Goal: Task Accomplishment & Management: Use online tool/utility

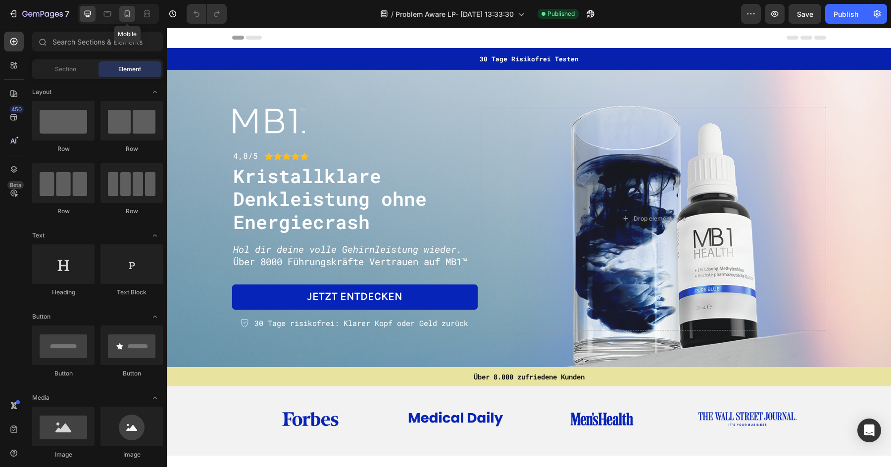
click at [130, 11] on icon at bounding box center [127, 14] width 10 height 10
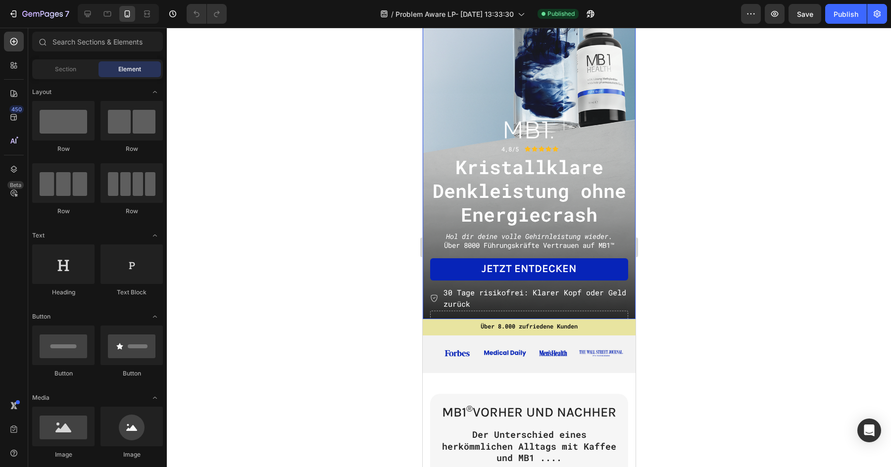
scroll to position [184, 0]
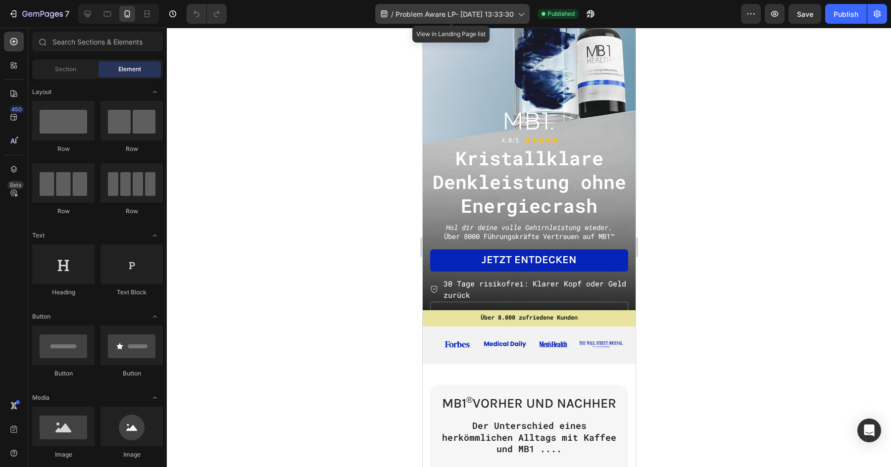
click at [464, 18] on span "Problem Aware LP- [DATE] 13:33:30" at bounding box center [454, 14] width 118 height 10
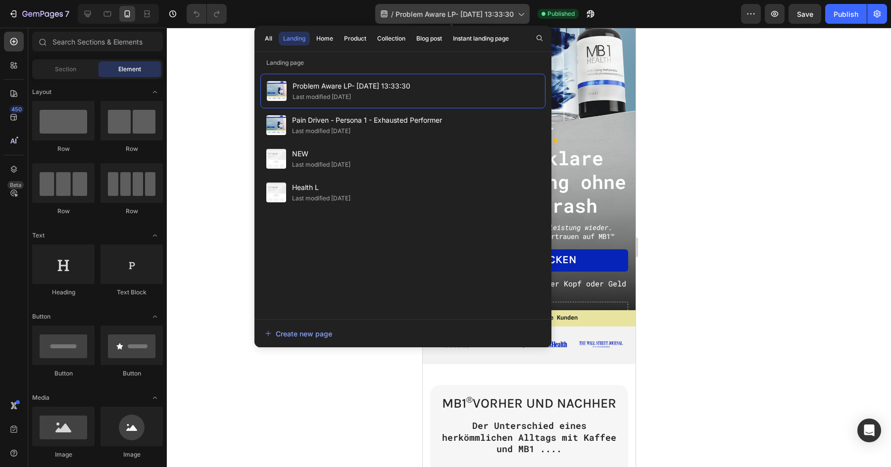
click at [464, 18] on span "Problem Aware LP- [DATE] 13:33:30" at bounding box center [454, 14] width 118 height 10
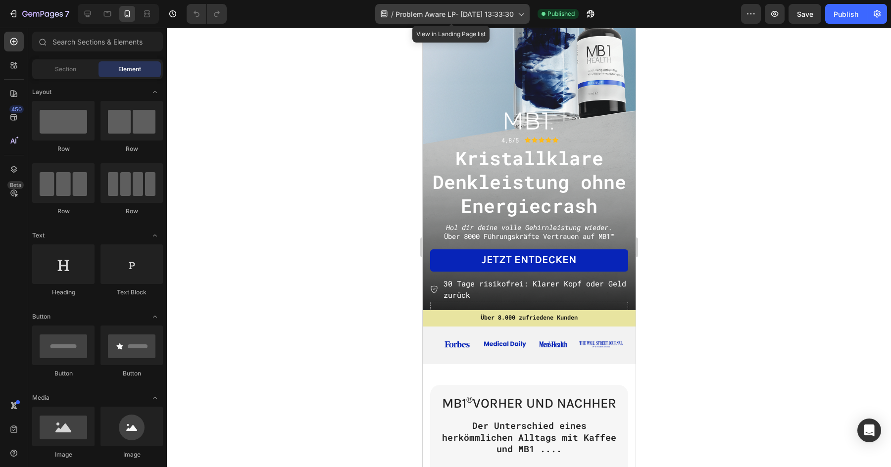
click at [495, 16] on span "Problem Aware LP- [DATE] 13:33:30" at bounding box center [454, 14] width 118 height 10
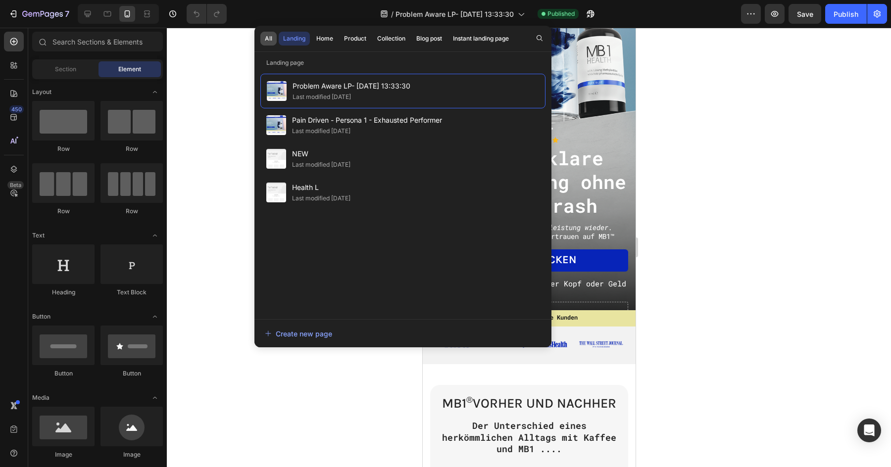
click at [266, 42] on div "All" at bounding box center [268, 38] width 7 height 9
click at [297, 33] on button "Landing" at bounding box center [294, 39] width 31 height 14
click at [331, 32] on button "Home" at bounding box center [325, 39] width 26 height 14
click at [352, 36] on div "Product" at bounding box center [355, 38] width 22 height 9
click at [376, 35] on button "Collection" at bounding box center [391, 39] width 37 height 14
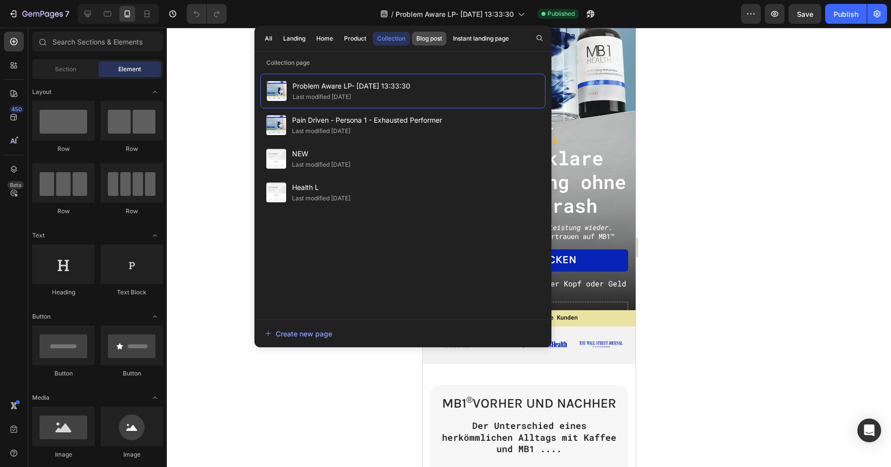
click at [424, 35] on div "Blog post" at bounding box center [429, 38] width 26 height 9
click at [472, 35] on div "Instant landing page" at bounding box center [481, 38] width 56 height 9
click at [265, 40] on div "All" at bounding box center [268, 38] width 7 height 9
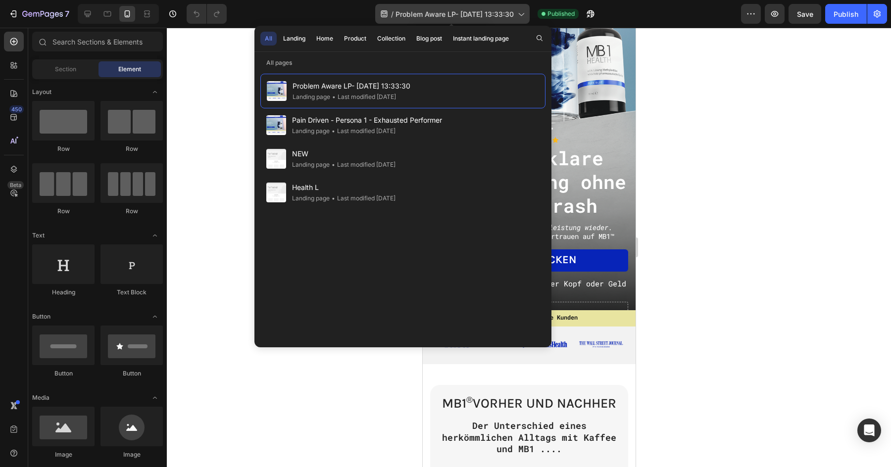
click at [427, 14] on span "Problem Aware LP- [DATE] 13:33:30" at bounding box center [454, 14] width 118 height 10
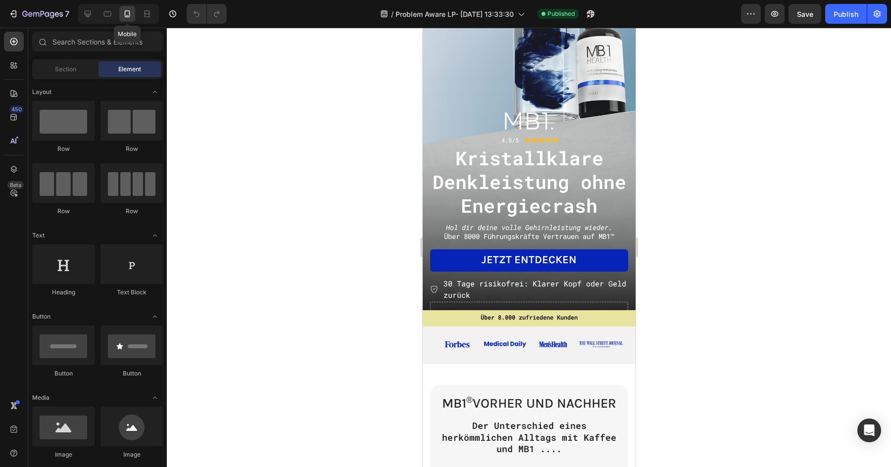
click at [124, 14] on icon at bounding box center [127, 14] width 10 height 10
click at [110, 14] on icon at bounding box center [107, 13] width 7 height 5
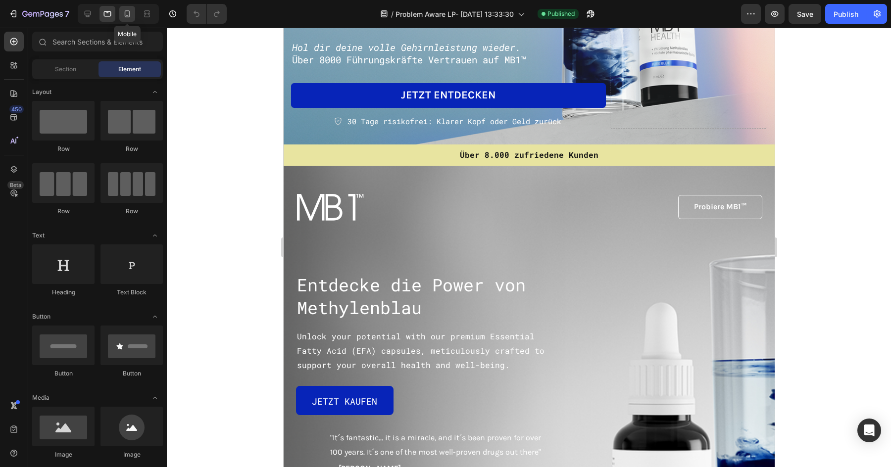
click at [130, 14] on icon at bounding box center [127, 13] width 5 height 7
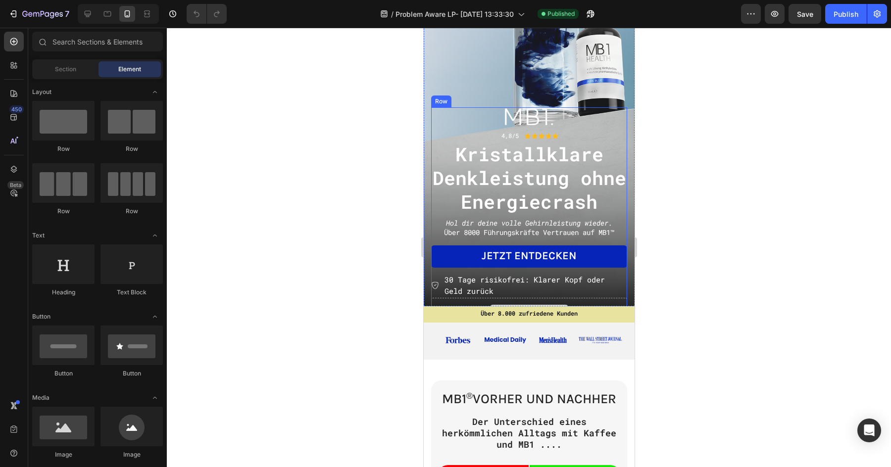
click at [512, 300] on div "Drop element here" at bounding box center [529, 313] width 196 height 30
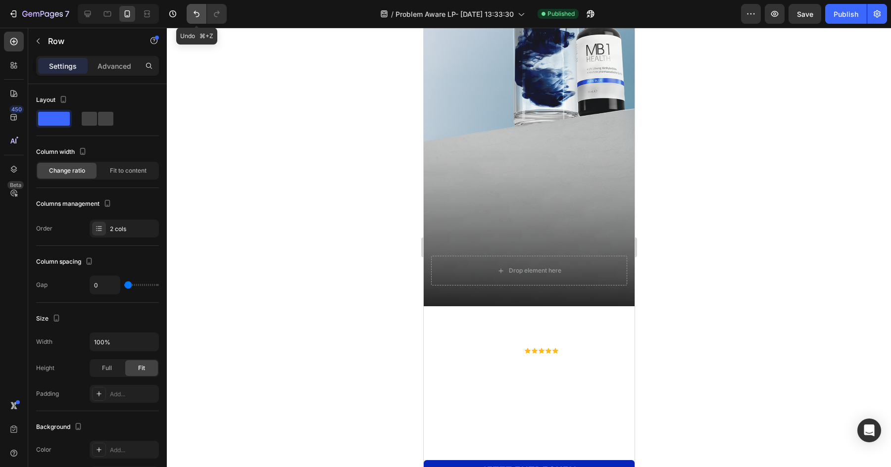
click at [192, 16] on icon "Undo/Redo" at bounding box center [197, 14] width 10 height 10
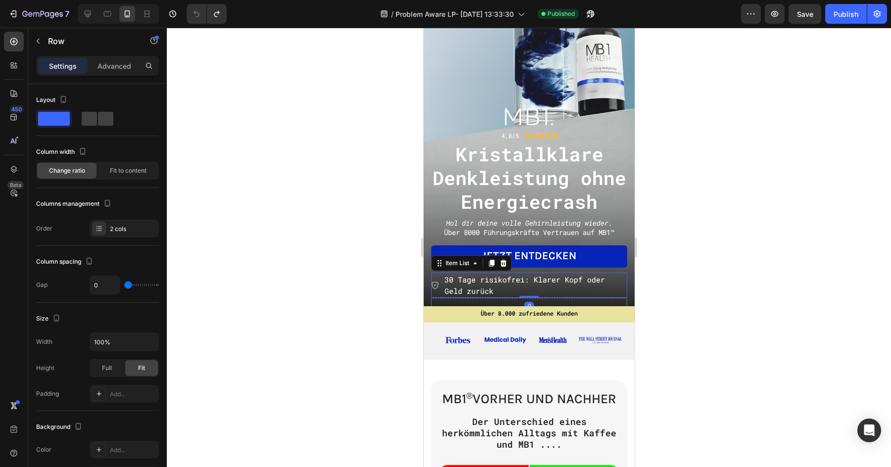
click at [481, 283] on span "30 Tage risikofrei: Klarer Kopf oder Geld zurück" at bounding box center [524, 285] width 160 height 21
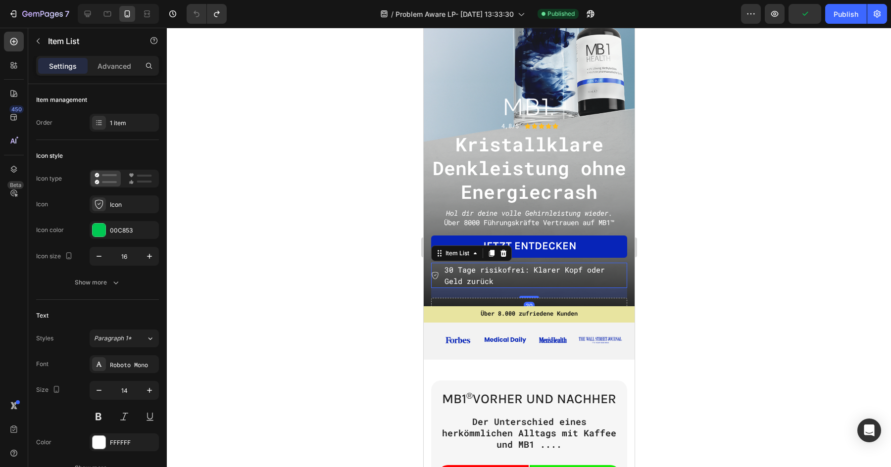
drag, startPoint x: 527, startPoint y: 296, endPoint x: 531, endPoint y: 306, distance: 10.7
click at [531, 288] on div "20" at bounding box center [529, 288] width 196 height 0
type input "100%"
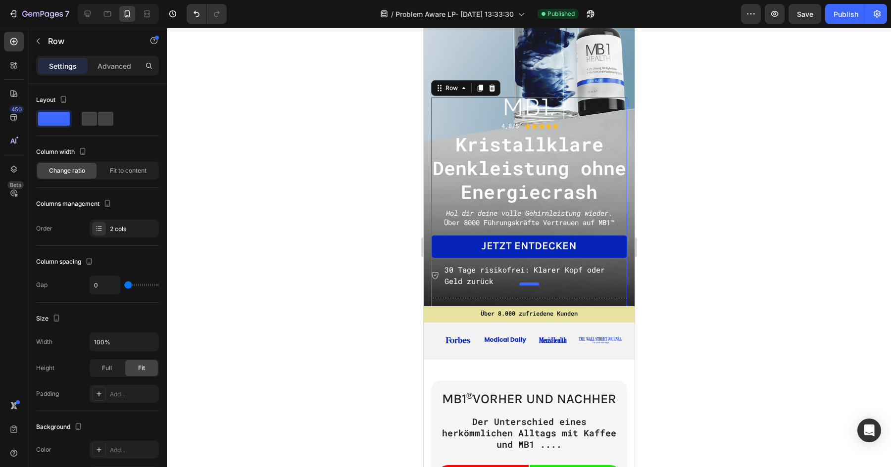
click at [529, 283] on div at bounding box center [529, 284] width 20 height 3
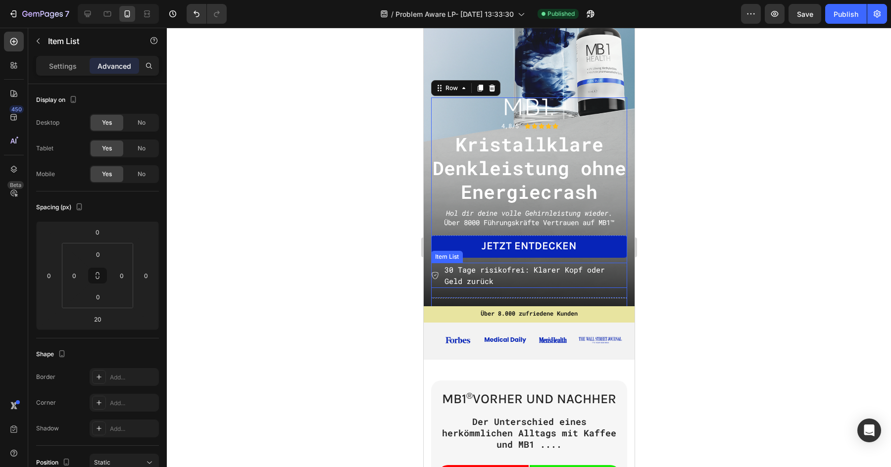
click at [524, 271] on span "30 Tage risikofrei: Klarer Kopf oder Geld zurück" at bounding box center [524, 275] width 160 height 21
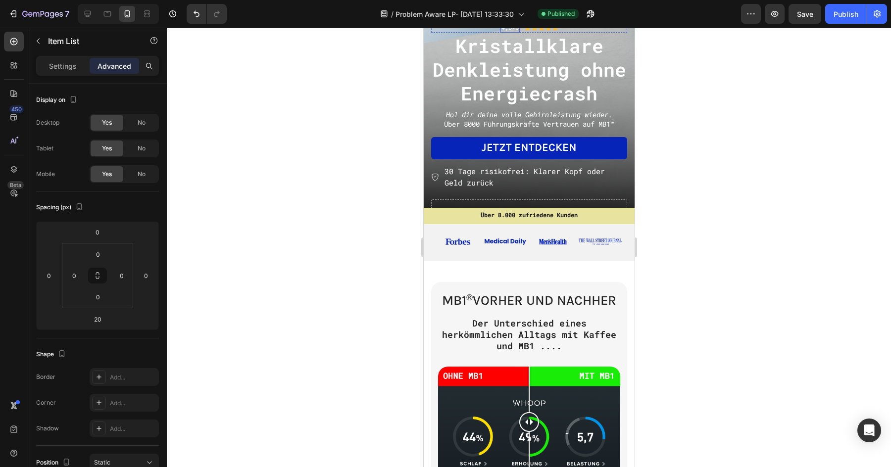
scroll to position [319, 0]
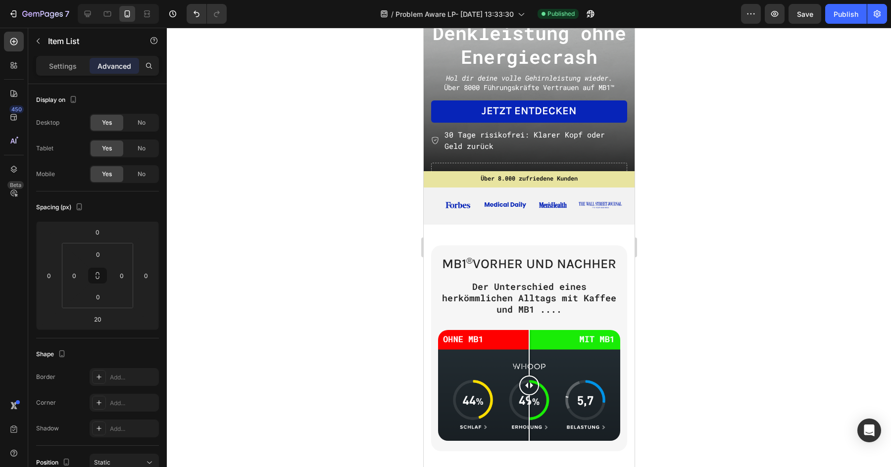
click at [507, 148] on p "30 Tage risikofrei: Klarer Kopf oder Geld zurück" at bounding box center [534, 140] width 181 height 22
click at [519, 142] on p "30 Tage risikofrei: Klarer Kopf oder Geld zurück" at bounding box center [534, 140] width 181 height 22
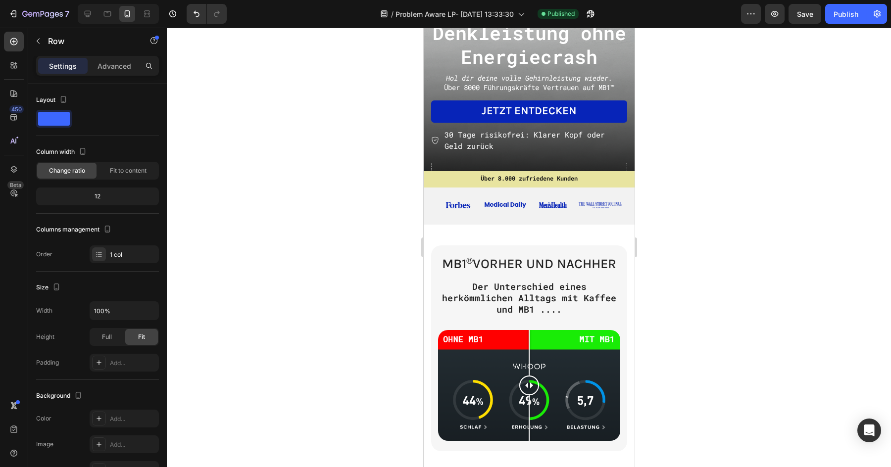
click at [537, 155] on div "Jetzt entdecken Button 30 Tage risikofrei: Klarer Kopf oder Geld zurück Item Li…" at bounding box center [529, 131] width 196 height 62
drag, startPoint x: 528, startPoint y: 161, endPoint x: 528, endPoint y: 146, distance: 15.3
click at [528, 145] on div "Jetzt entdecken Button 30 Tage risikofrei: Klarer Kopf oder Geld zurück Item Li…" at bounding box center [529, 131] width 196 height 62
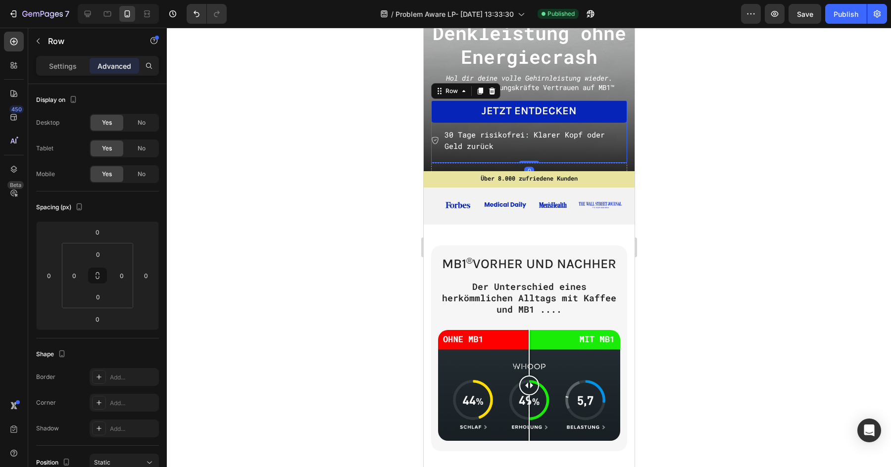
drag, startPoint x: 527, startPoint y: 161, endPoint x: 524, endPoint y: 123, distance: 37.7
click at [525, 123] on div "Jetzt entdecken Button 30 Tage risikofrei: Klarer Kopf oder Geld zurück Item Li…" at bounding box center [529, 131] width 196 height 62
click at [521, 135] on span "30 Tage risikofrei: Klarer Kopf oder Geld zurück" at bounding box center [524, 140] width 160 height 21
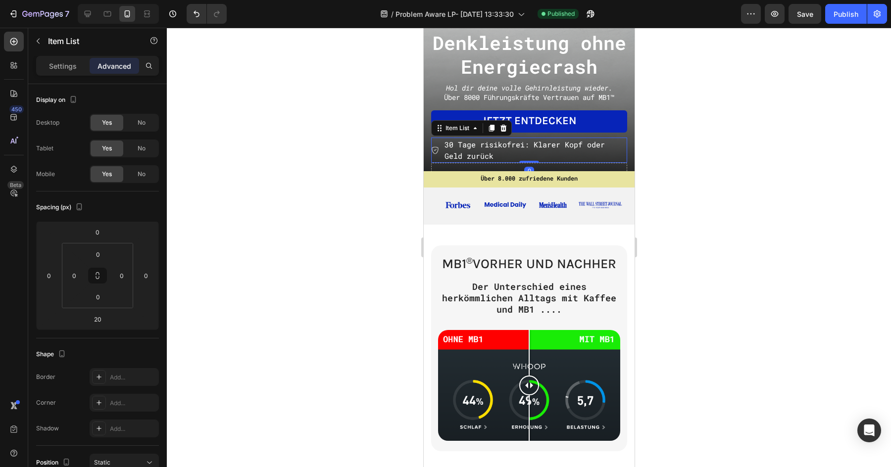
drag, startPoint x: 526, startPoint y: 161, endPoint x: 527, endPoint y: 135, distance: 25.7
click at [527, 135] on div "Jetzt entdecken Button 30 Tage risikofrei: Klarer Kopf oder Geld zurück Item Li…" at bounding box center [529, 136] width 196 height 52
type input "0"
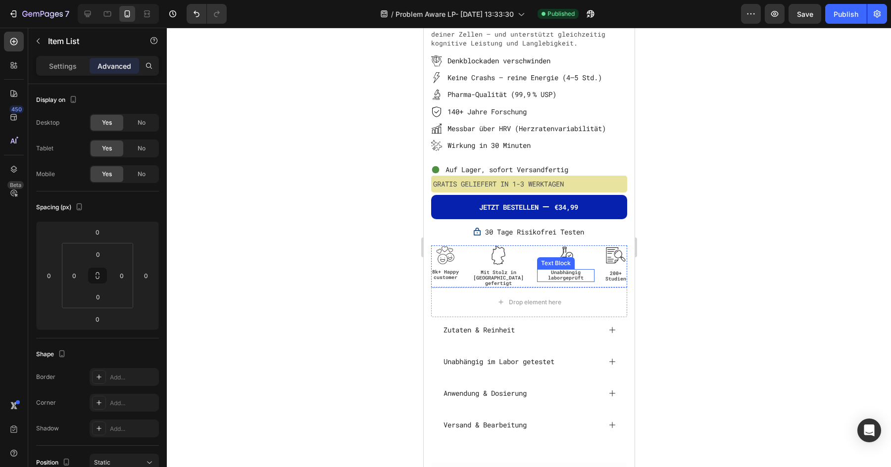
scroll to position [3092, 0]
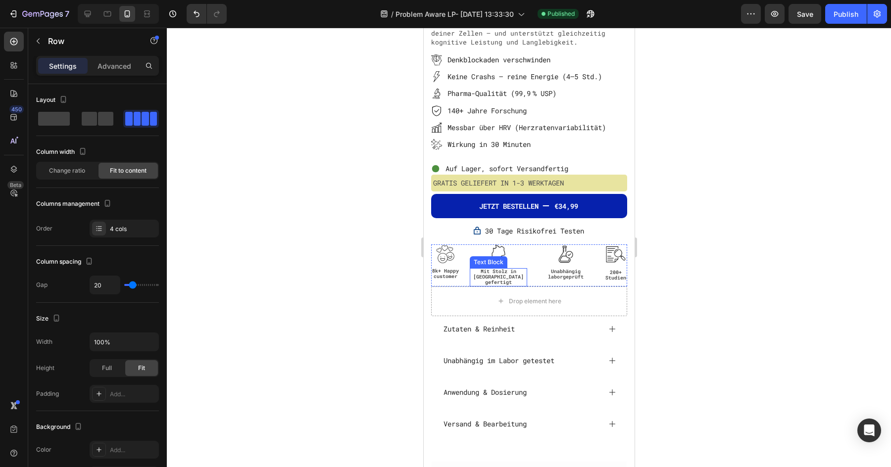
click at [522, 265] on div "Image Mit Stolz in [GEOGRAPHIC_DATA] gefertigt Text Block" at bounding box center [497, 266] width 57 height 42
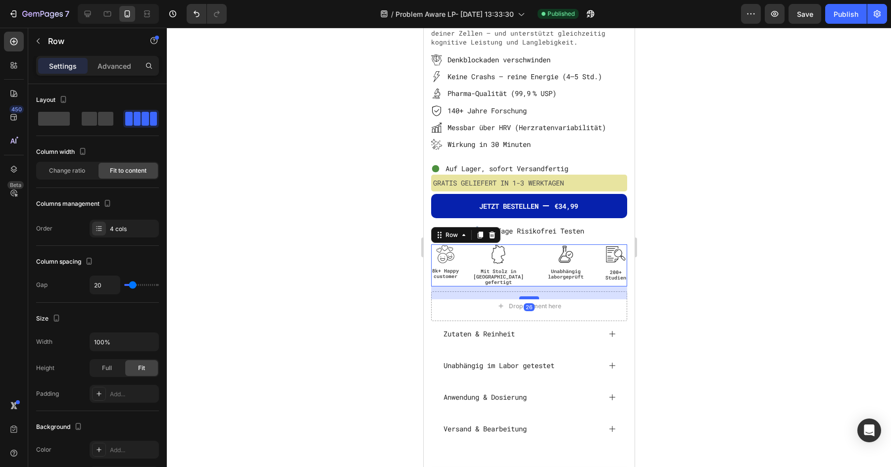
click at [527, 296] on div at bounding box center [529, 297] width 20 height 3
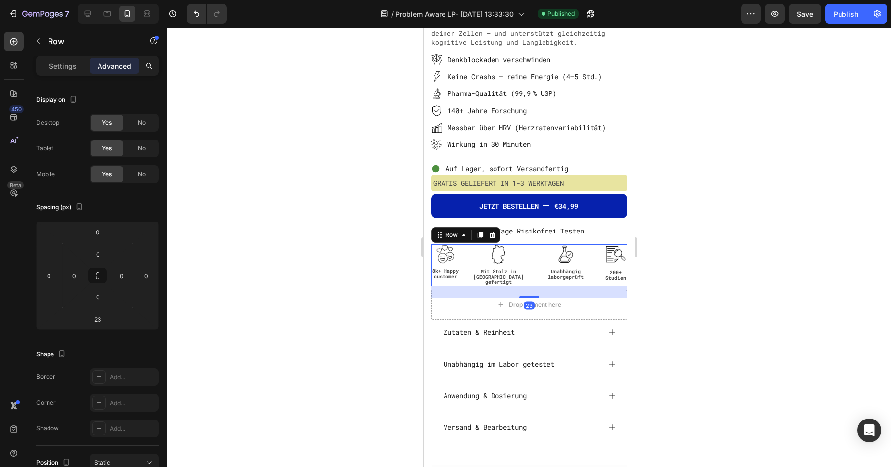
click at [520, 265] on div "Image Mit Stolz in [GEOGRAPHIC_DATA] gefertigt Text Block" at bounding box center [497, 266] width 57 height 42
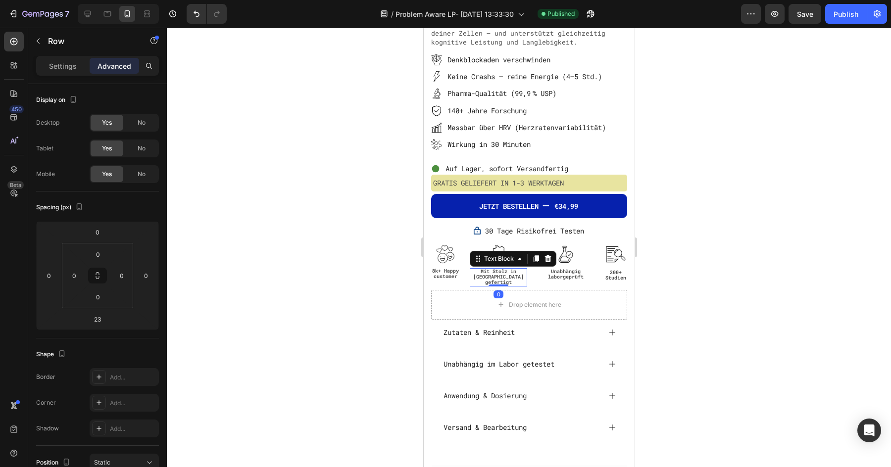
click at [509, 271] on span "Mit Stolz in [GEOGRAPHIC_DATA] gefertigt" at bounding box center [498, 276] width 50 height 17
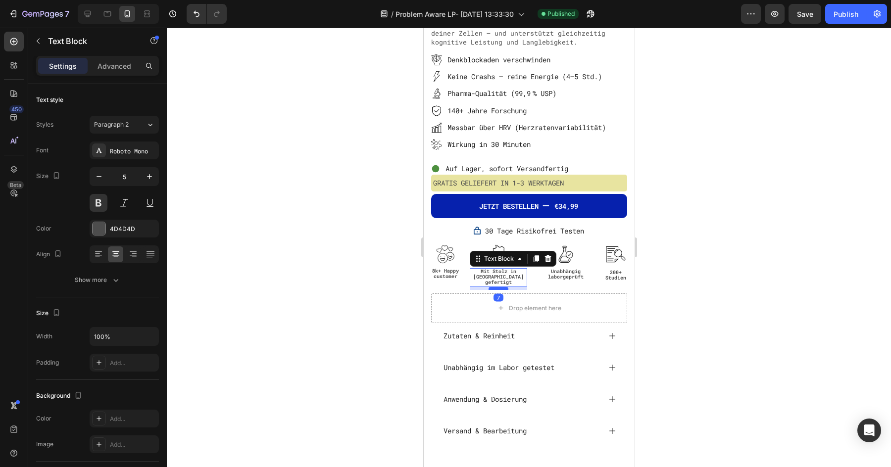
click at [501, 287] on div at bounding box center [498, 288] width 20 height 3
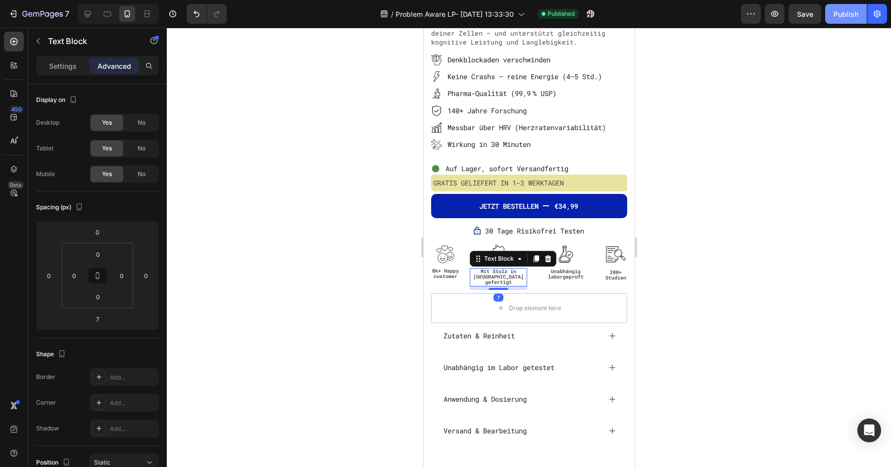
click at [846, 14] on div "Publish" at bounding box center [846, 14] width 25 height 10
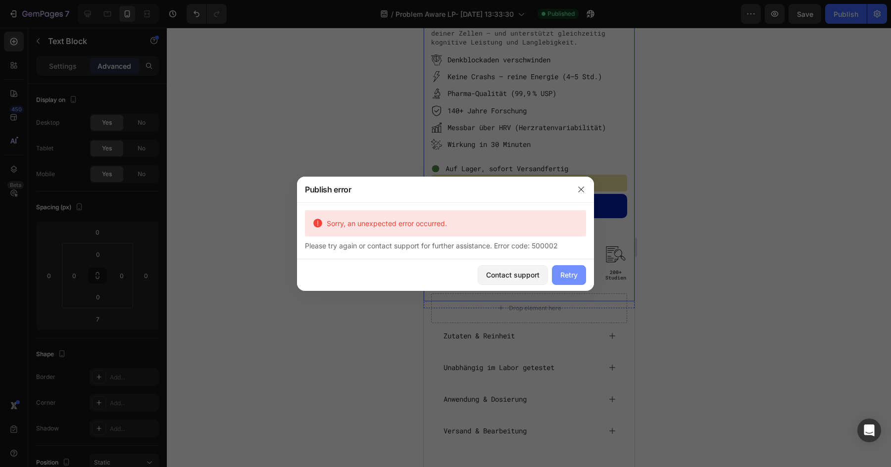
click at [568, 274] on div "Retry" at bounding box center [568, 275] width 17 height 10
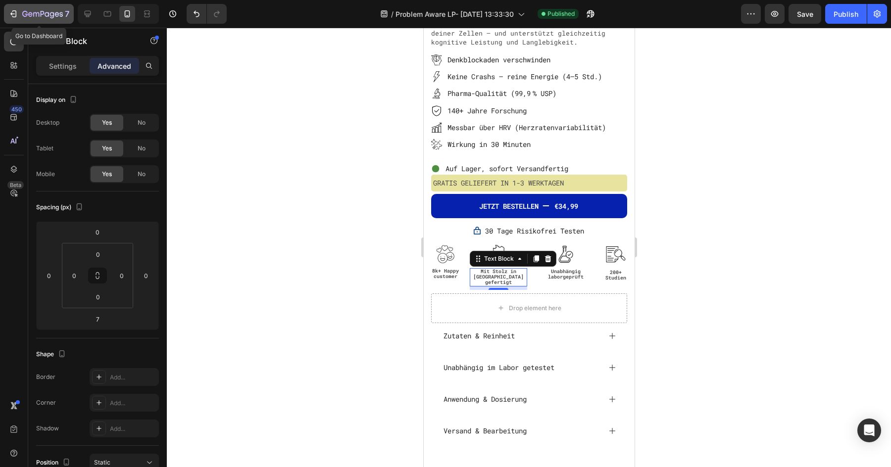
click at [32, 11] on icon "button" at bounding box center [42, 14] width 41 height 8
